Goal: Transaction & Acquisition: Download file/media

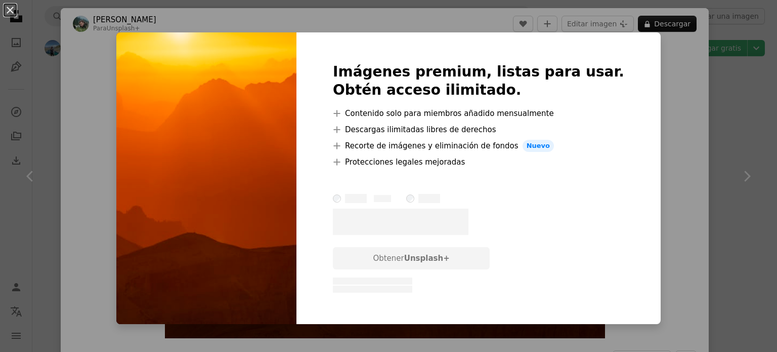
scroll to position [405, 0]
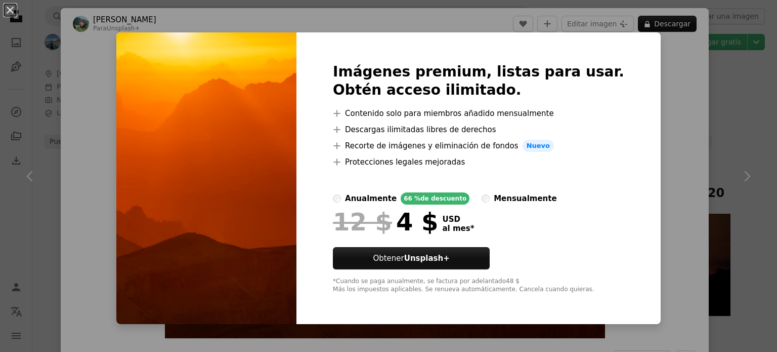
click at [643, 78] on div "An X shape Imágenes premium, listas para usar. Obtén acceso ilimitado. A plus s…" at bounding box center [388, 176] width 777 height 352
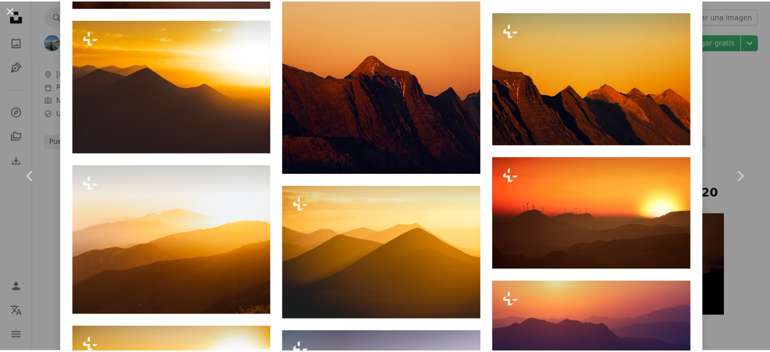
scroll to position [1012, 0]
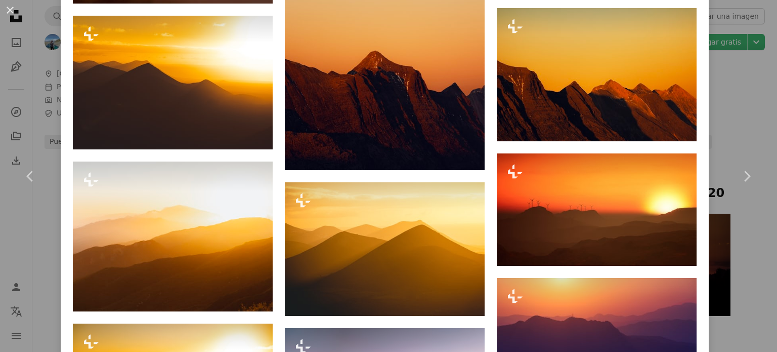
click at [718, 108] on div "An X shape Chevron left Chevron right [PERSON_NAME] Para Unsplash+ A heart A pl…" at bounding box center [388, 176] width 777 height 352
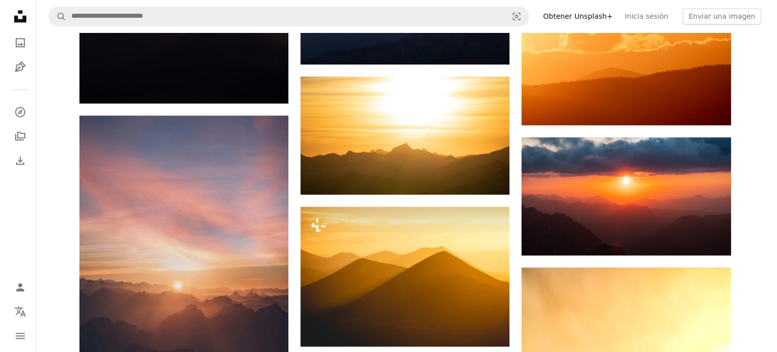
scroll to position [1467, 0]
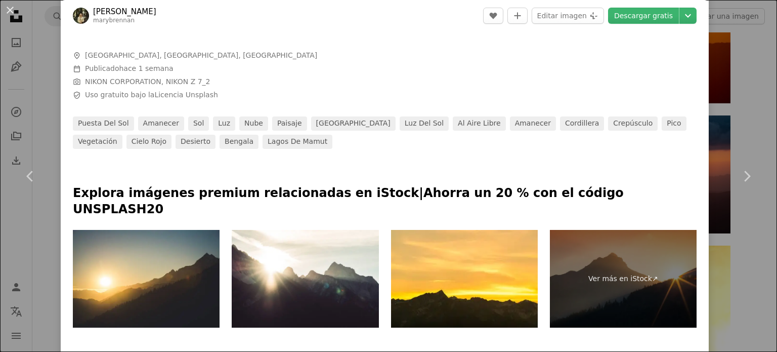
scroll to position [455, 0]
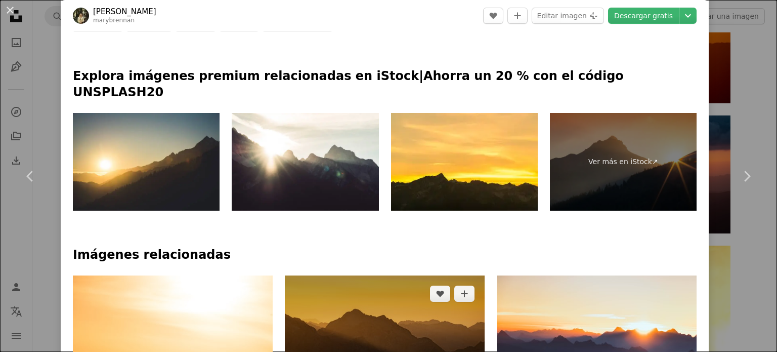
click at [362, 275] on img at bounding box center [385, 336] width 200 height 122
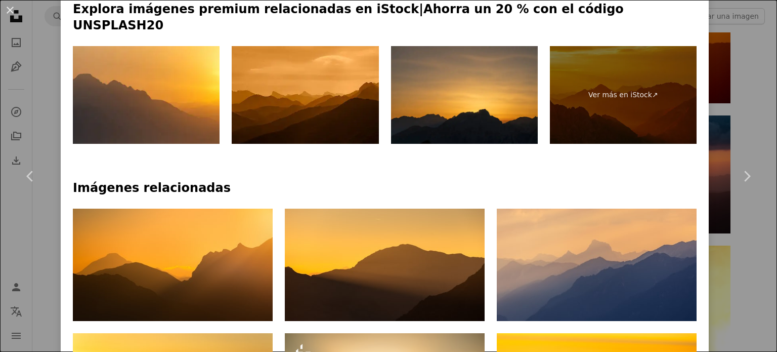
scroll to position [506, 0]
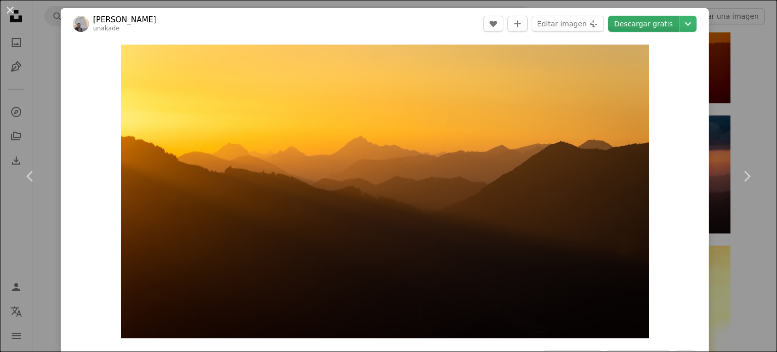
click at [656, 24] on link "Descargar gratis" at bounding box center [643, 24] width 71 height 16
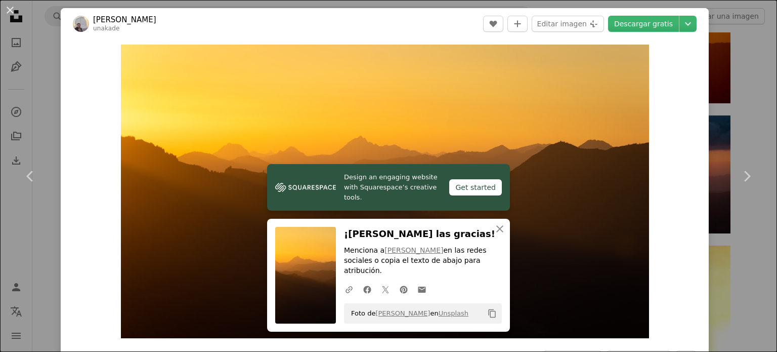
drag, startPoint x: 26, startPoint y: 100, endPoint x: 109, endPoint y: 145, distance: 94.4
click at [26, 100] on div "An X shape Chevron left Chevron right Design an engaging website with Squarespa…" at bounding box center [388, 176] width 777 height 352
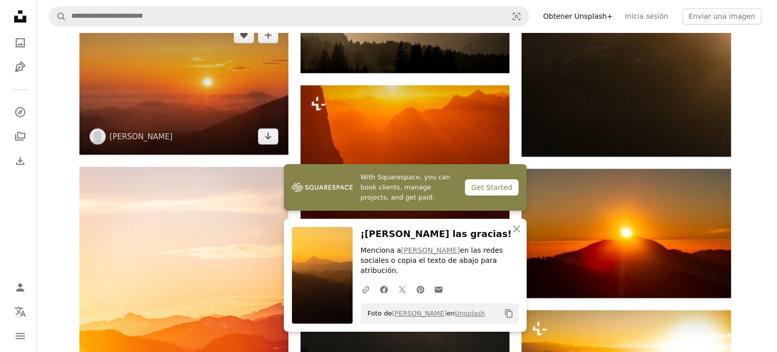
scroll to position [1872, 0]
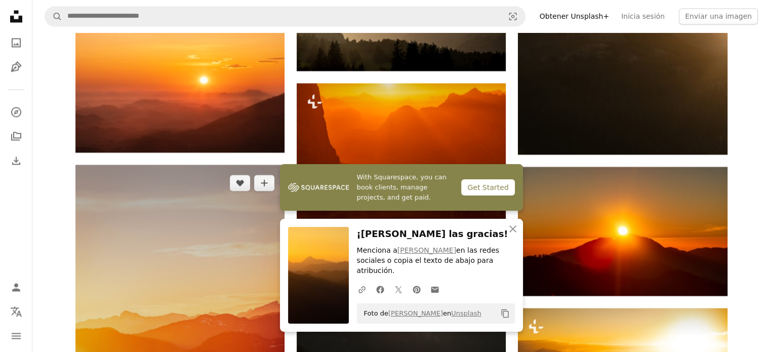
click at [197, 170] on img at bounding box center [179, 321] width 209 height 314
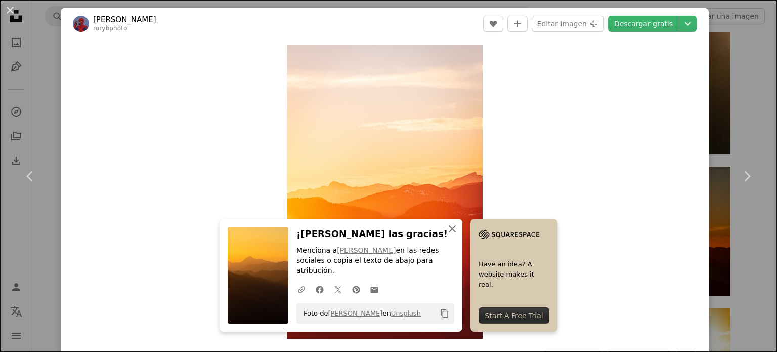
click at [458, 235] on icon "An X shape" at bounding box center [452, 229] width 12 height 12
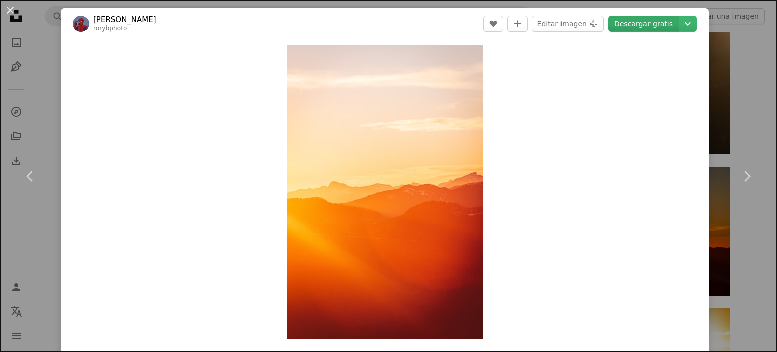
click at [626, 26] on link "Descargar gratis" at bounding box center [643, 24] width 71 height 16
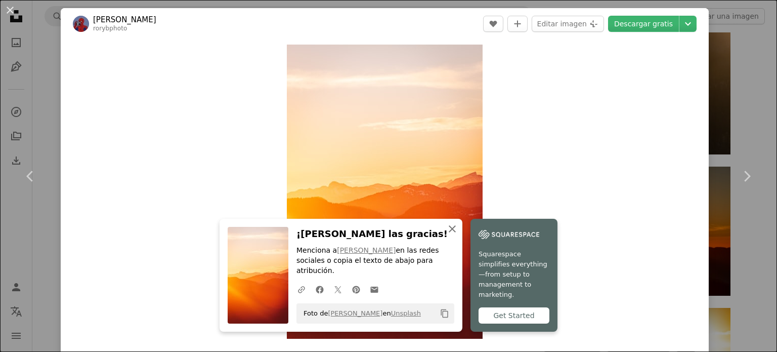
click at [458, 235] on icon "An X shape" at bounding box center [452, 229] width 12 height 12
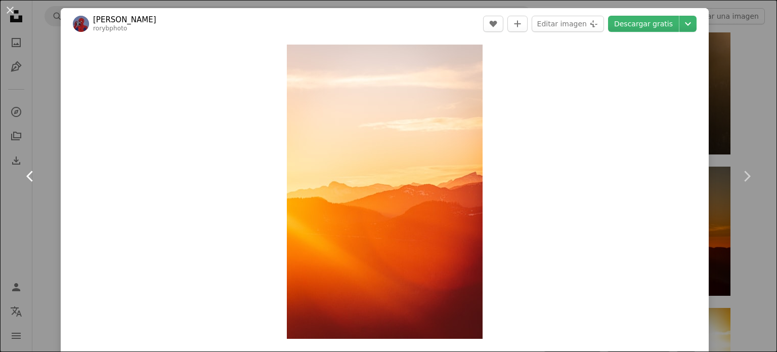
click at [51, 137] on link "Chevron left" at bounding box center [30, 176] width 61 height 97
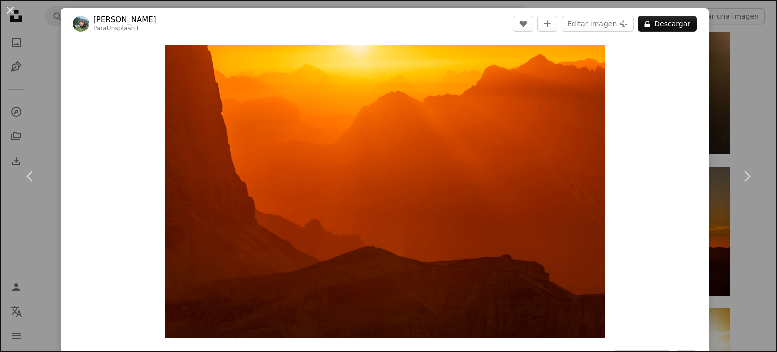
click at [32, 100] on div "An X shape Chevron left Chevron right [PERSON_NAME] Para Unsplash+ A heart A pl…" at bounding box center [388, 176] width 777 height 352
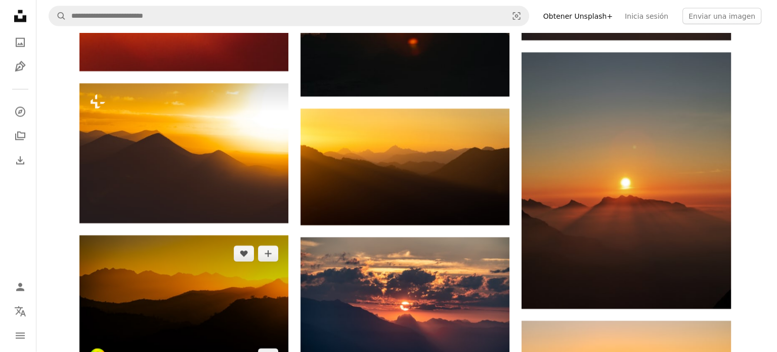
scroll to position [2277, 0]
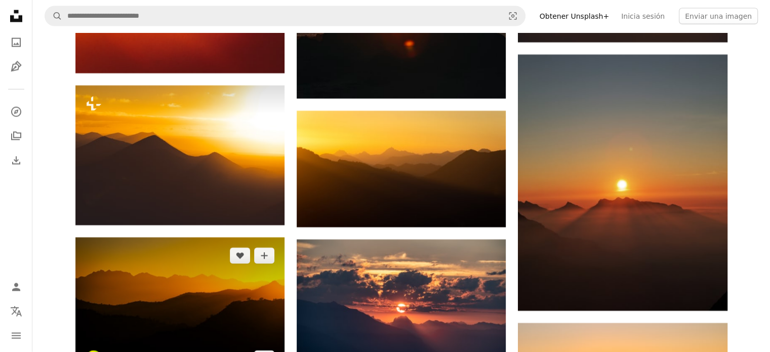
click at [197, 237] on img at bounding box center [179, 306] width 209 height 139
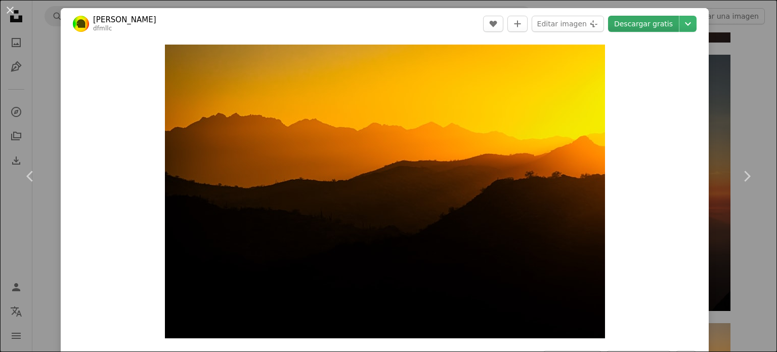
click at [650, 26] on link "Descargar gratis" at bounding box center [643, 24] width 71 height 16
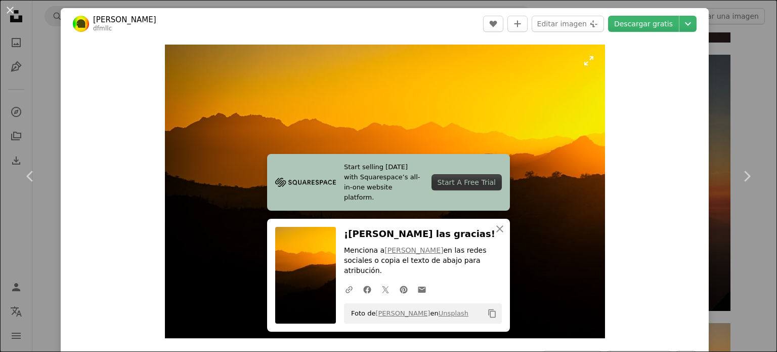
click at [420, 101] on img "Ampliar en esta imagen" at bounding box center [385, 191] width 440 height 293
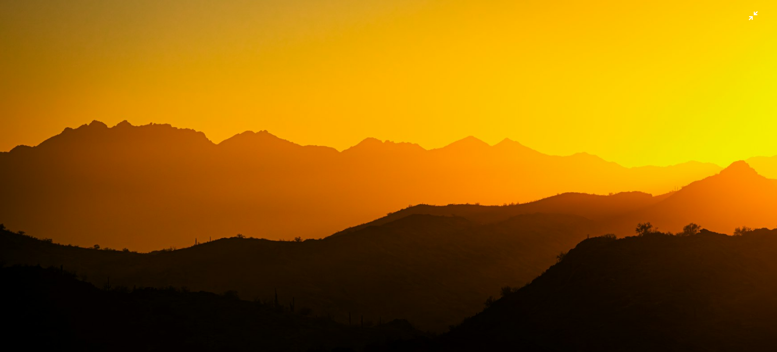
click at [743, 16] on img "Reducir el zoom en esta imagen" at bounding box center [388, 258] width 778 height 519
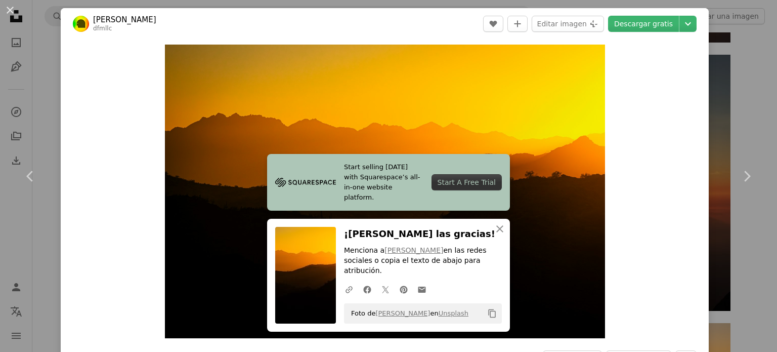
click at [720, 52] on div "An X shape Chevron left Chevron right Start selling [DATE] with Squarespace’s a…" at bounding box center [388, 176] width 777 height 352
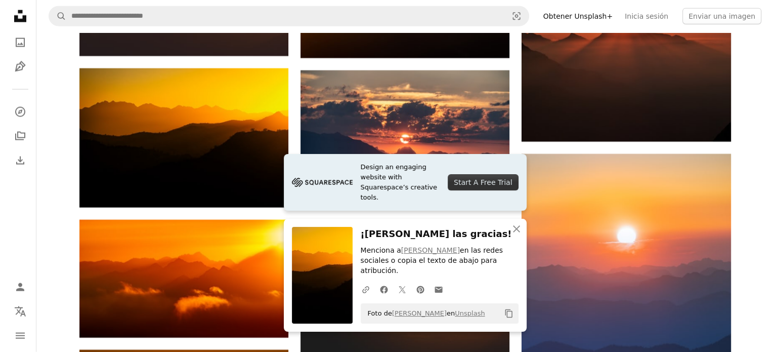
scroll to position [2479, 0]
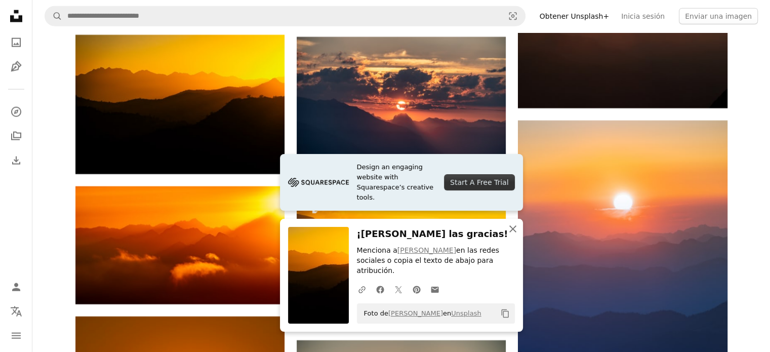
click at [512, 235] on icon "An X shape" at bounding box center [513, 229] width 12 height 12
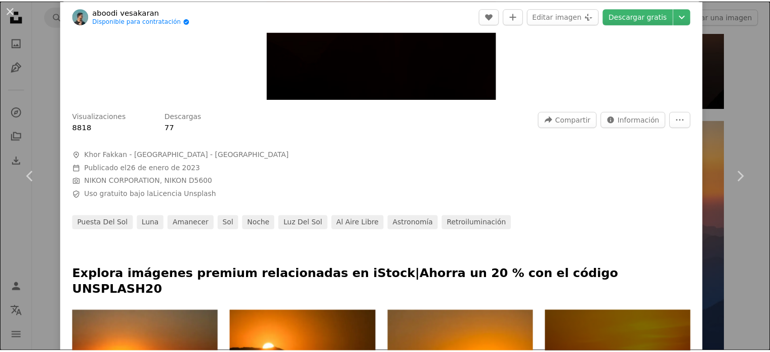
scroll to position [51, 0]
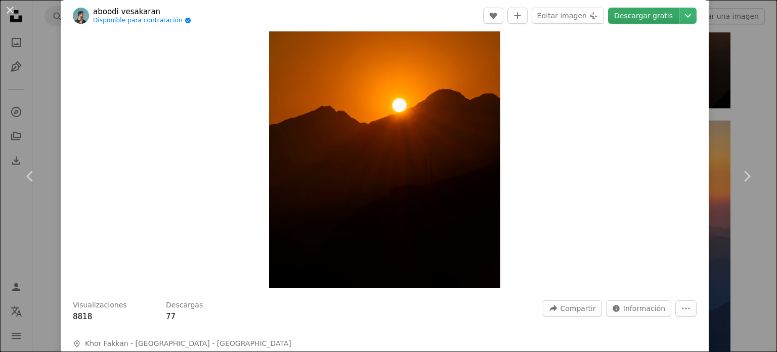
click at [660, 20] on link "Descargar gratis" at bounding box center [643, 16] width 71 height 16
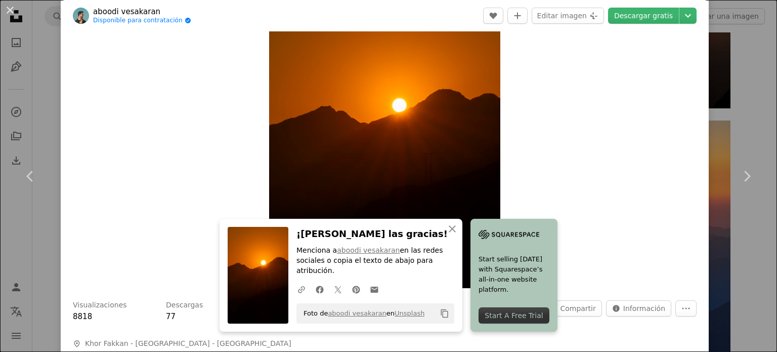
click at [6, 101] on div "An X shape Chevron left Chevron right An X shape Cerrar ¡[PERSON_NAME] las grac…" at bounding box center [388, 176] width 777 height 352
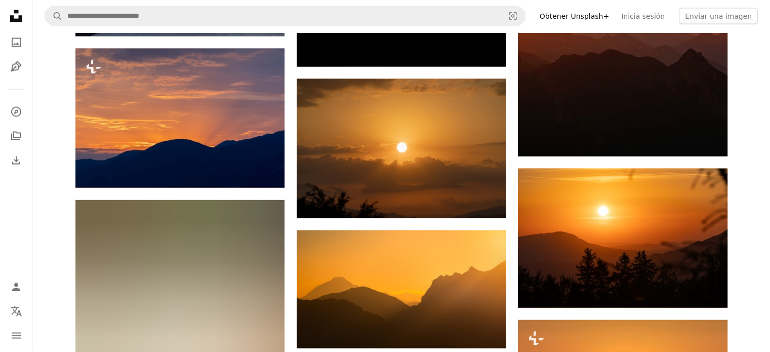
scroll to position [5819, 0]
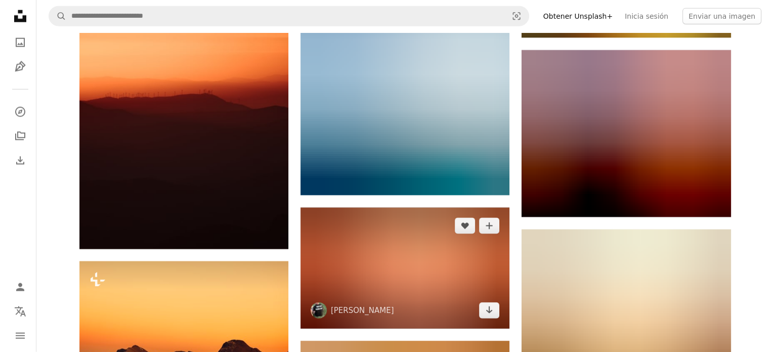
scroll to position [6376, 0]
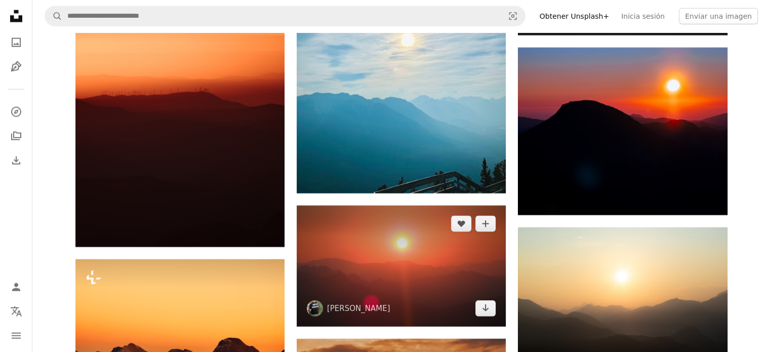
click at [391, 205] on img at bounding box center [401, 265] width 209 height 121
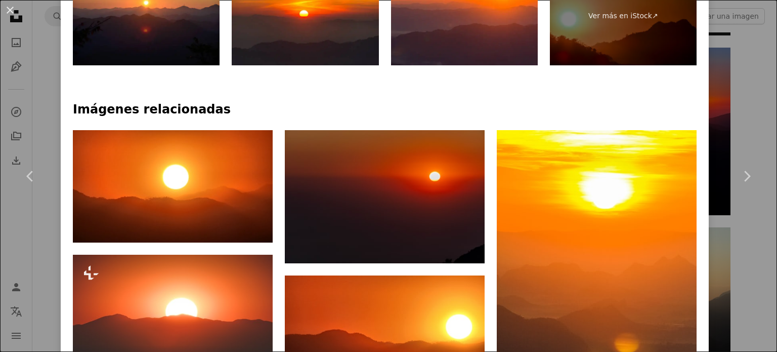
scroll to position [607, 0]
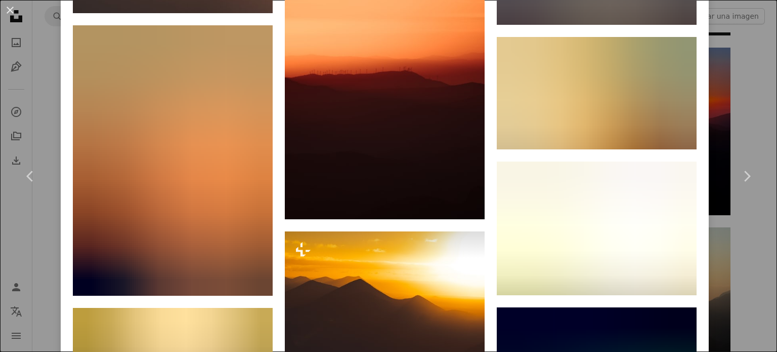
scroll to position [2378, 0]
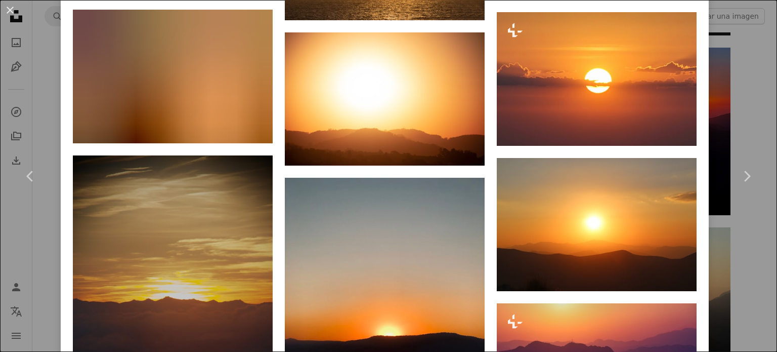
scroll to position [3400, 0]
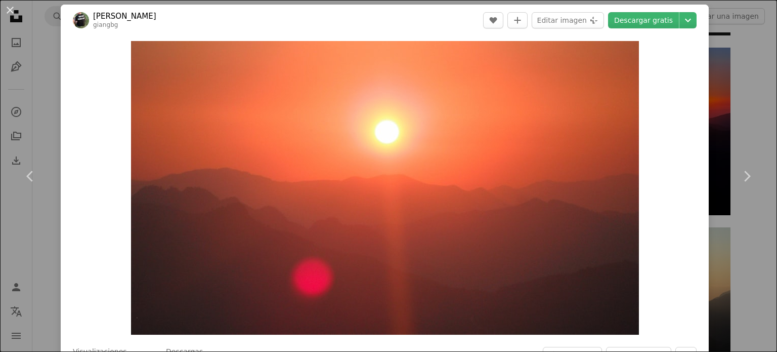
scroll to position [0, 0]
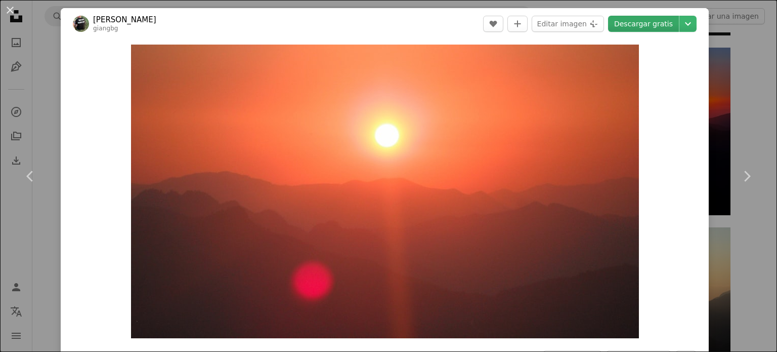
click at [634, 23] on link "Descargar gratis" at bounding box center [643, 24] width 71 height 16
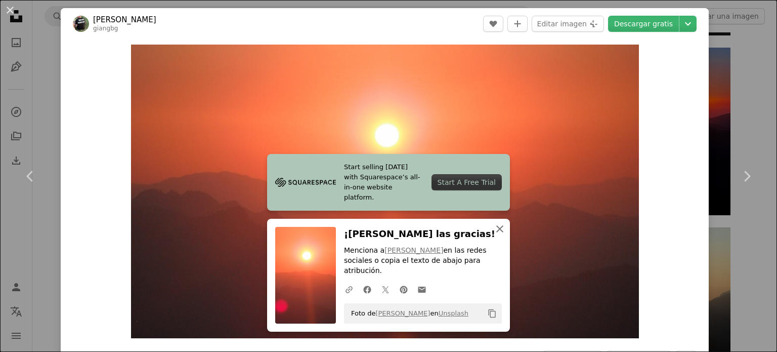
click at [499, 235] on icon "An X shape" at bounding box center [500, 229] width 12 height 12
